Goal: Register for event/course

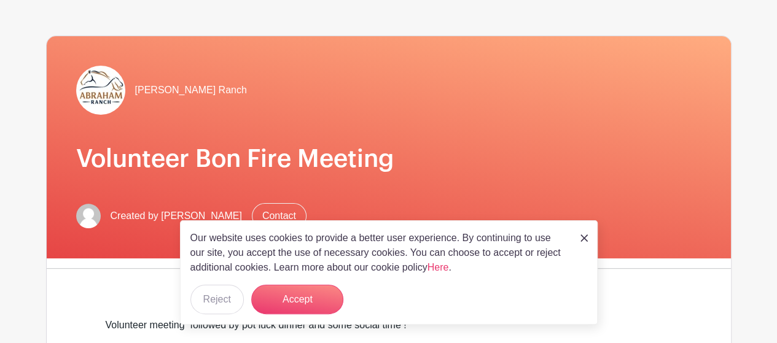
scroll to position [44, 0]
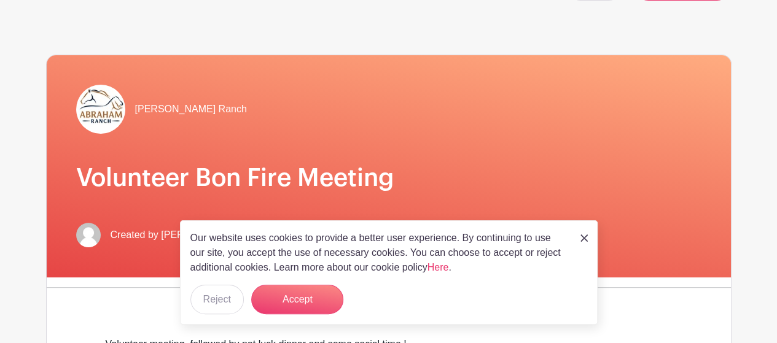
click at [589, 235] on div "Our website uses cookies to provide a better user experience. By continuing to …" at bounding box center [388, 272] width 417 height 104
click at [584, 240] on img at bounding box center [583, 237] width 7 height 7
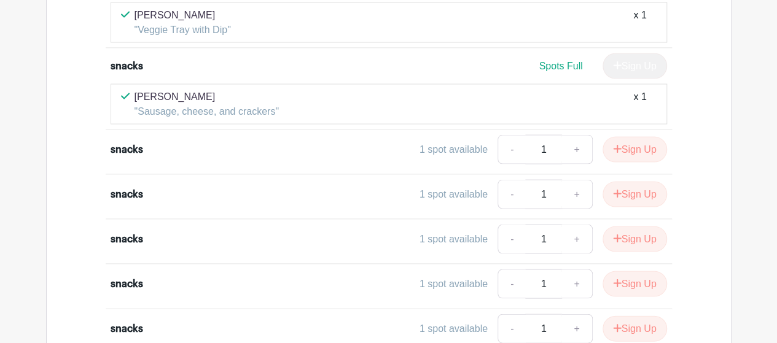
scroll to position [1155, 0]
click at [640, 145] on button "Sign Up" at bounding box center [634, 151] width 64 height 26
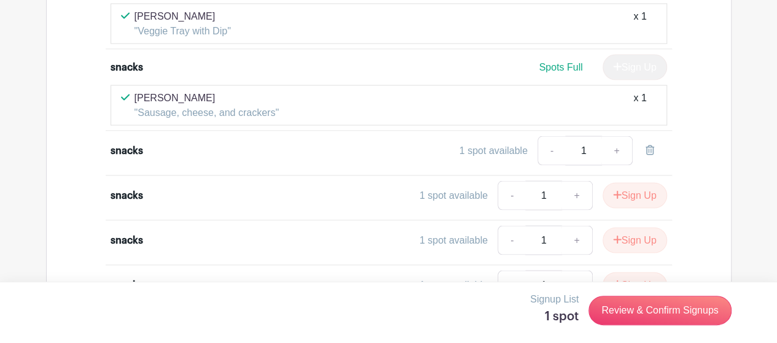
click at [142, 148] on div "snacks 1 spot available - 1 +" at bounding box center [388, 153] width 556 height 34
click at [142, 145] on div "snacks" at bounding box center [179, 150] width 139 height 15
click at [120, 143] on div "snacks" at bounding box center [126, 150] width 33 height 15
click at [513, 143] on div "1 spot available" at bounding box center [493, 150] width 68 height 15
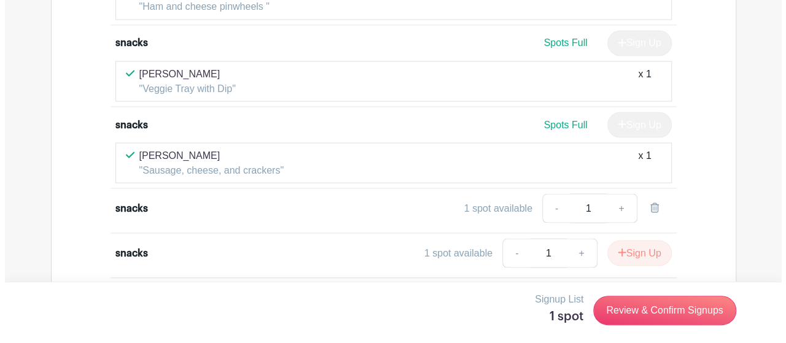
scroll to position [1137, 0]
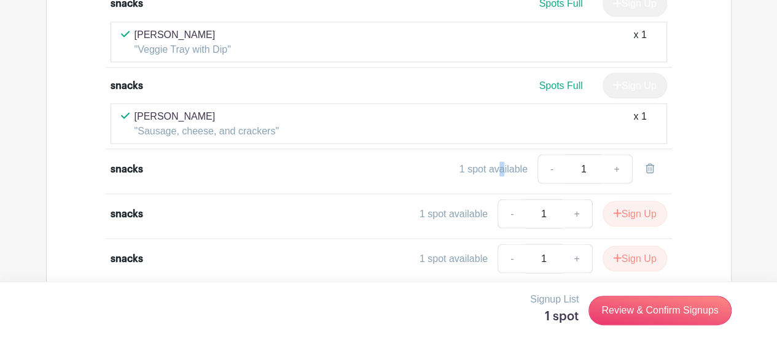
click at [503, 161] on div "1 spot available" at bounding box center [493, 168] width 68 height 15
click at [134, 161] on div "snacks" at bounding box center [126, 168] width 33 height 15
click at [151, 164] on div "snacks" at bounding box center [179, 168] width 139 height 15
click at [172, 171] on div "snacks 1 spot available - 1 +" at bounding box center [388, 171] width 556 height 34
click at [172, 170] on div "snacks 1 spot available - 1 +" at bounding box center [388, 171] width 556 height 34
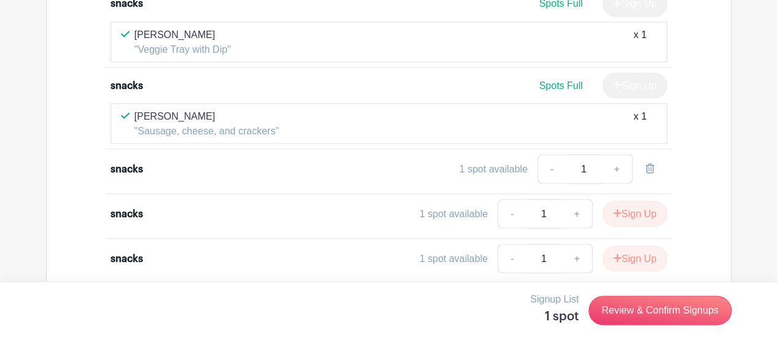
click at [175, 166] on div "snacks 1 spot available - 1 +" at bounding box center [388, 171] width 556 height 34
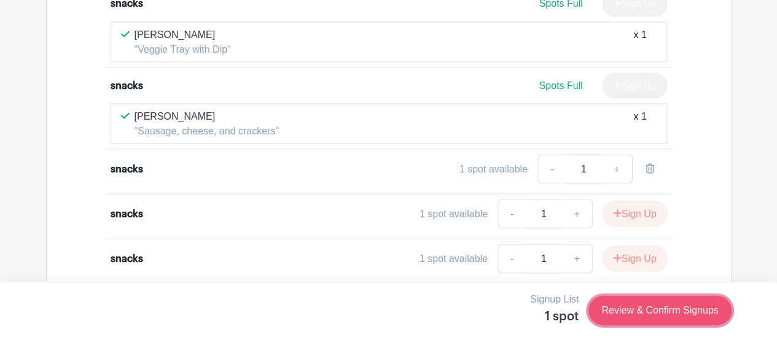
click at [618, 311] on link "Review & Confirm Signups" at bounding box center [659, 310] width 142 height 29
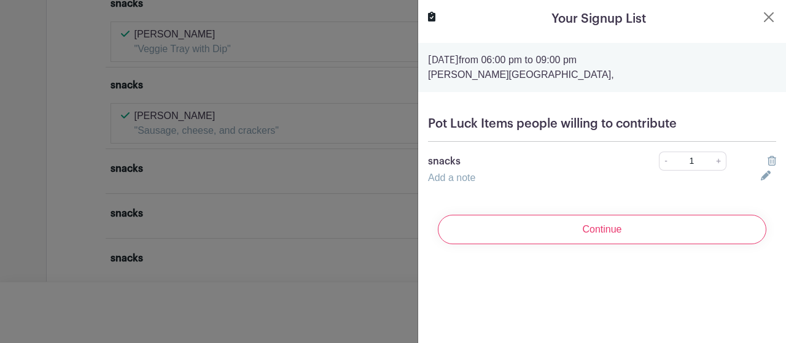
click at [428, 179] on link "Add a note" at bounding box center [451, 177] width 47 height 10
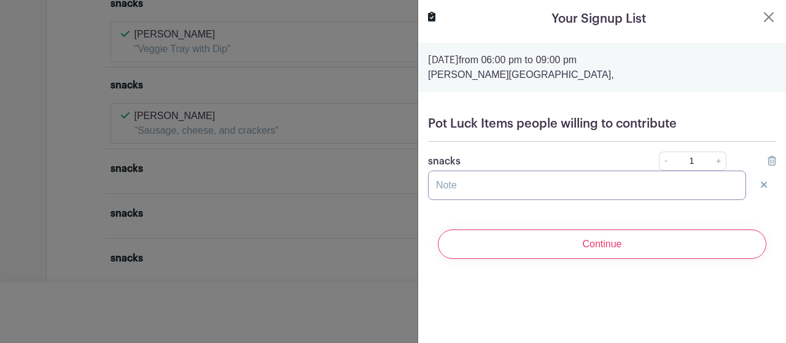
click at [441, 185] on input "text" at bounding box center [587, 185] width 318 height 29
type input "h"
click at [555, 184] on input "Hot chicken noodle soup" at bounding box center [587, 185] width 318 height 29
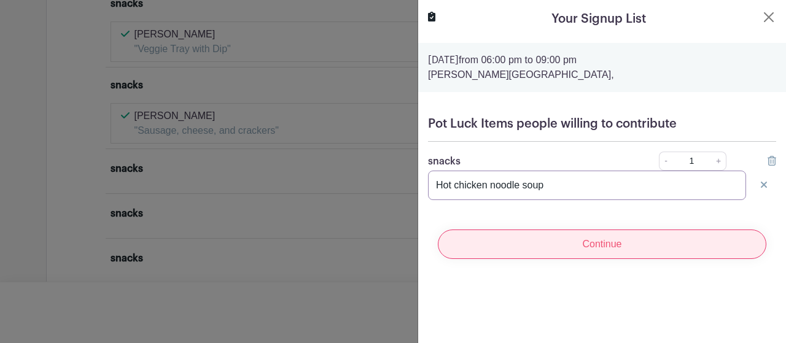
type input "Hot chicken noodle soup"
click at [597, 246] on input "Continue" at bounding box center [602, 244] width 328 height 29
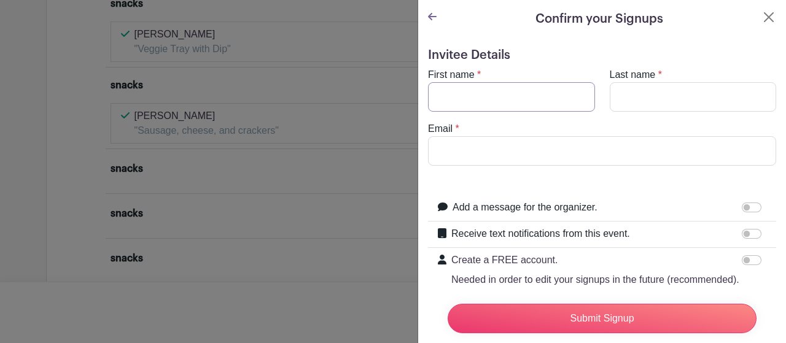
click at [467, 105] on input "First name" at bounding box center [511, 96] width 167 height 29
type input "[PERSON_NAME]"
type input "Parliament"
type input "[EMAIL_ADDRESS][DOMAIN_NAME]"
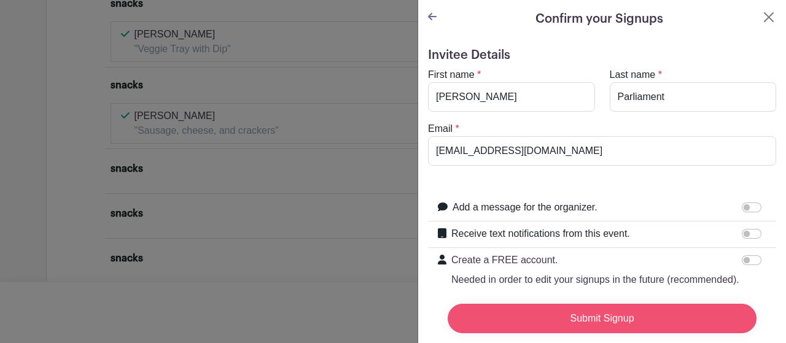
click at [592, 313] on input "Submit Signup" at bounding box center [602, 318] width 309 height 29
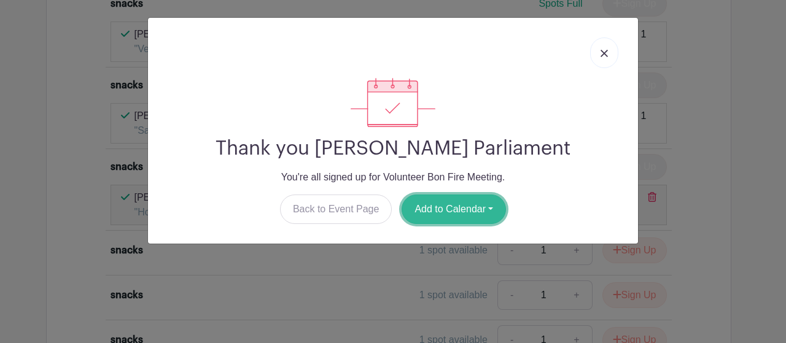
click at [436, 209] on button "Add to Calendar" at bounding box center [453, 209] width 104 height 29
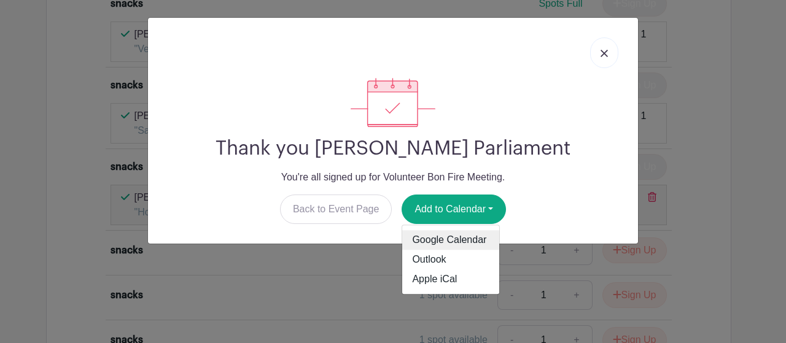
click at [457, 241] on link "Google Calendar" at bounding box center [450, 241] width 97 height 20
